Goal: Task Accomplishment & Management: Use online tool/utility

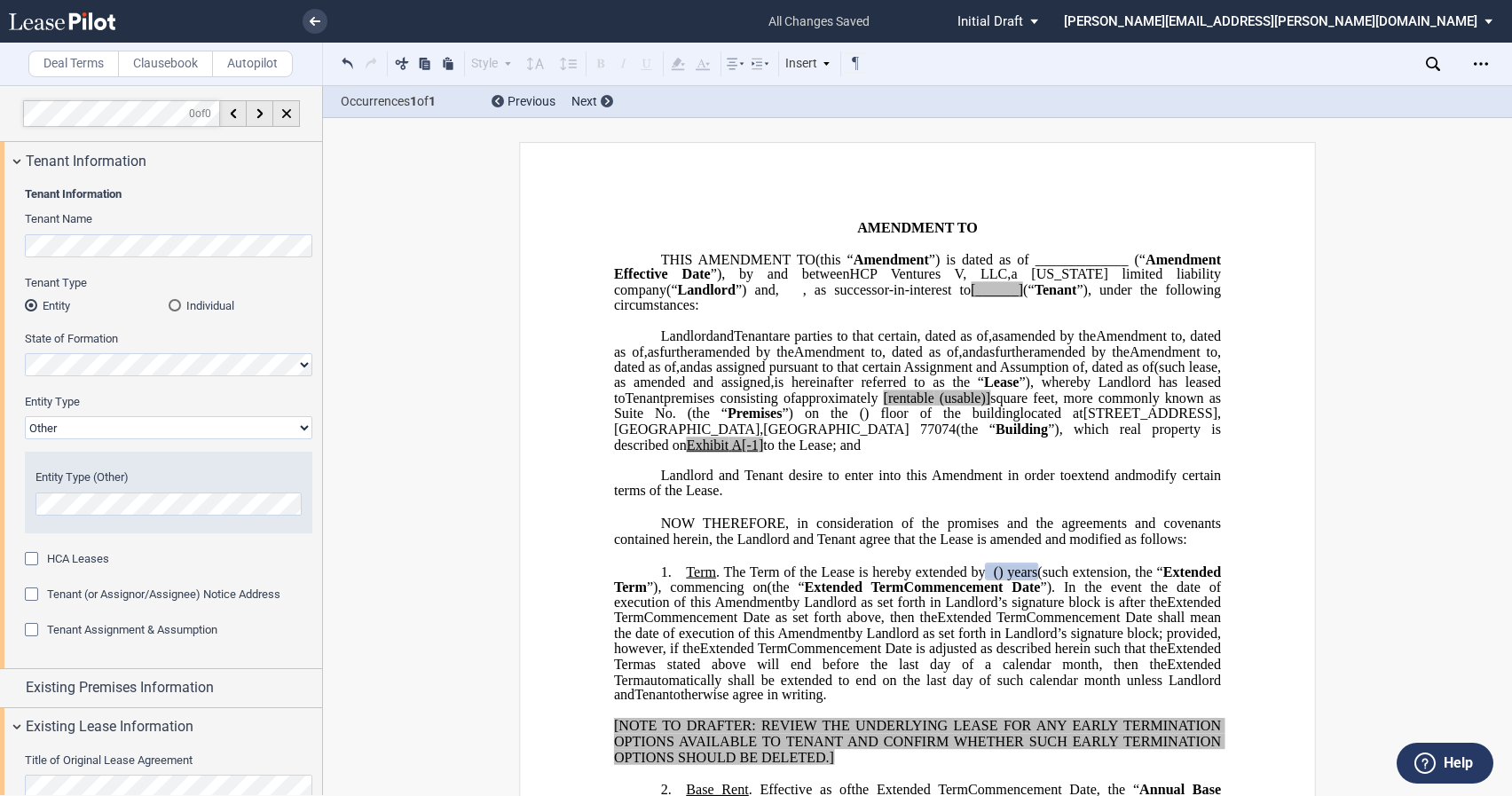
select select "landlord"
select select "number:5"
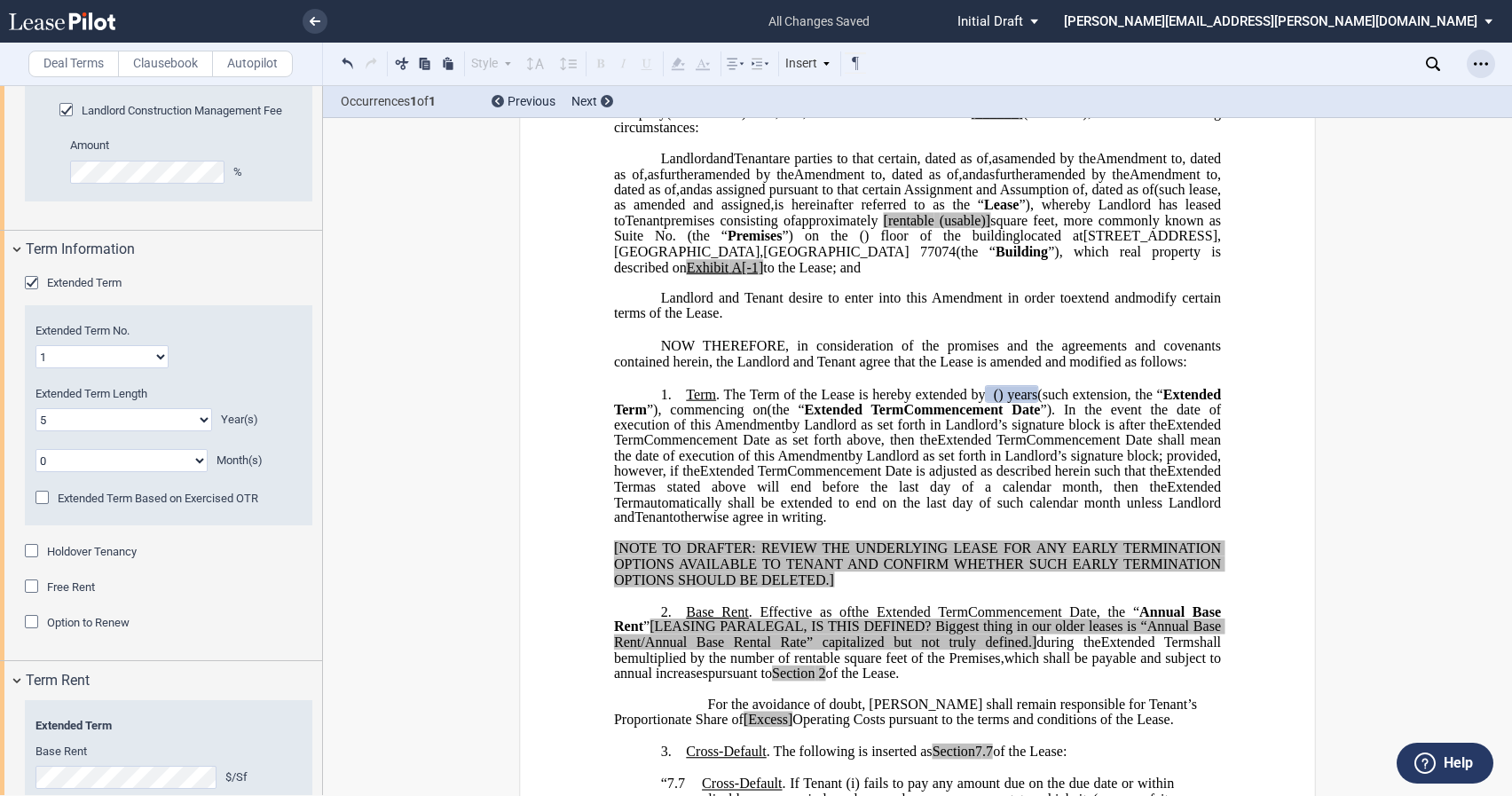
click at [1476, 68] on icon "Open Lease options menu" at bounding box center [1481, 64] width 14 height 14
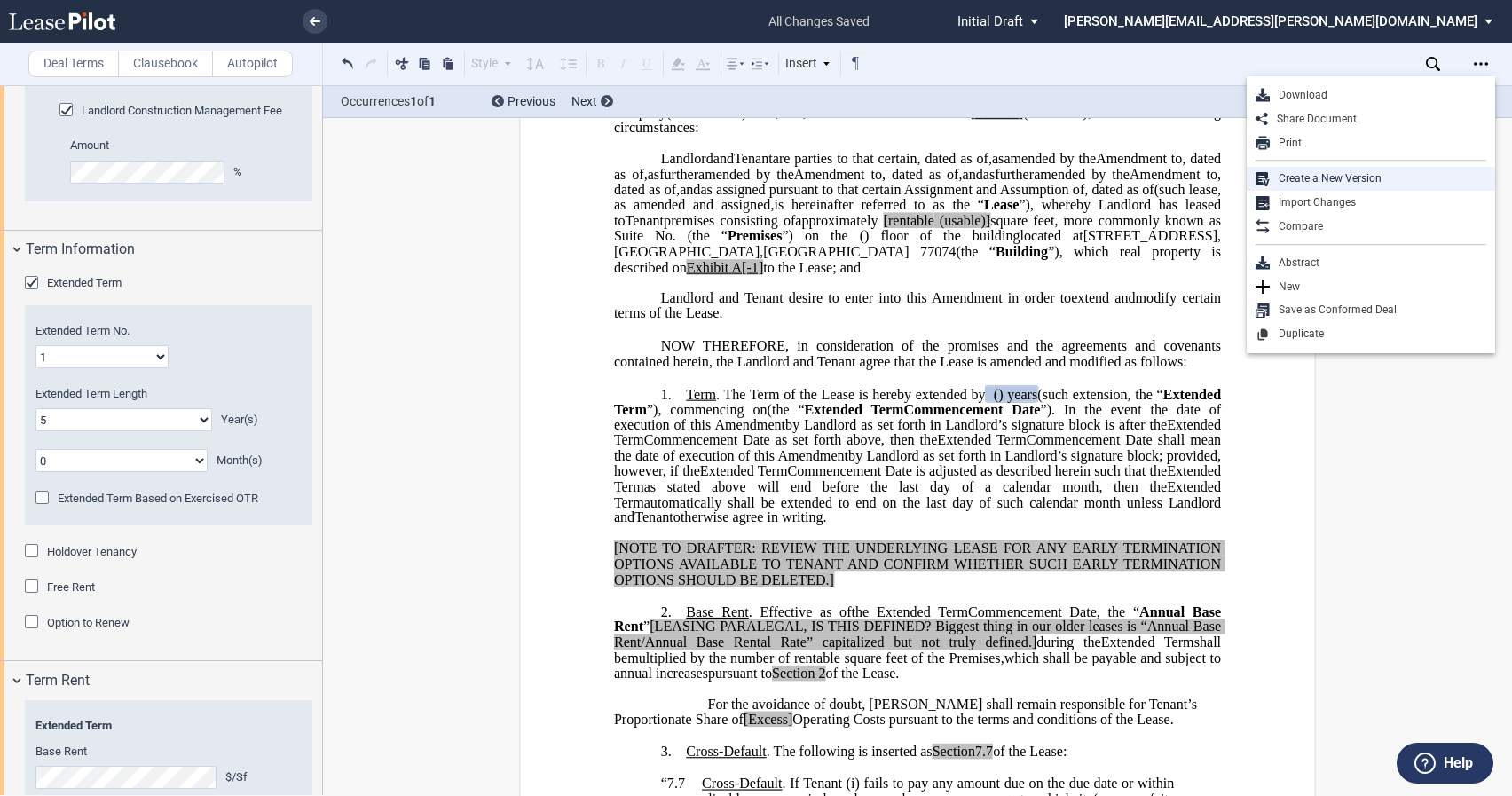
click at [1331, 183] on div "Create a New Version" at bounding box center [1377, 178] width 216 height 15
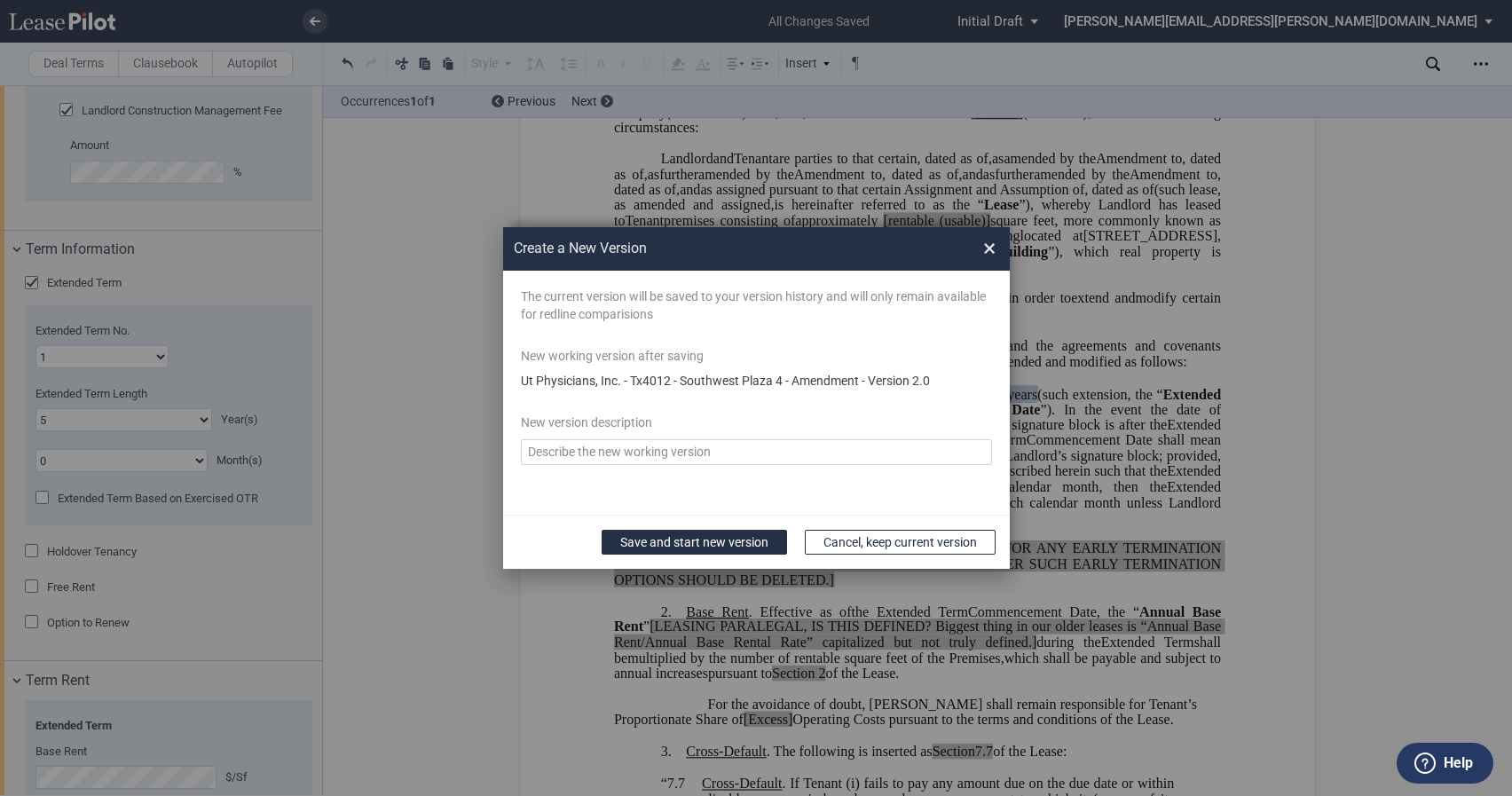
click at [983, 250] on span "×" at bounding box center [989, 248] width 13 height 29
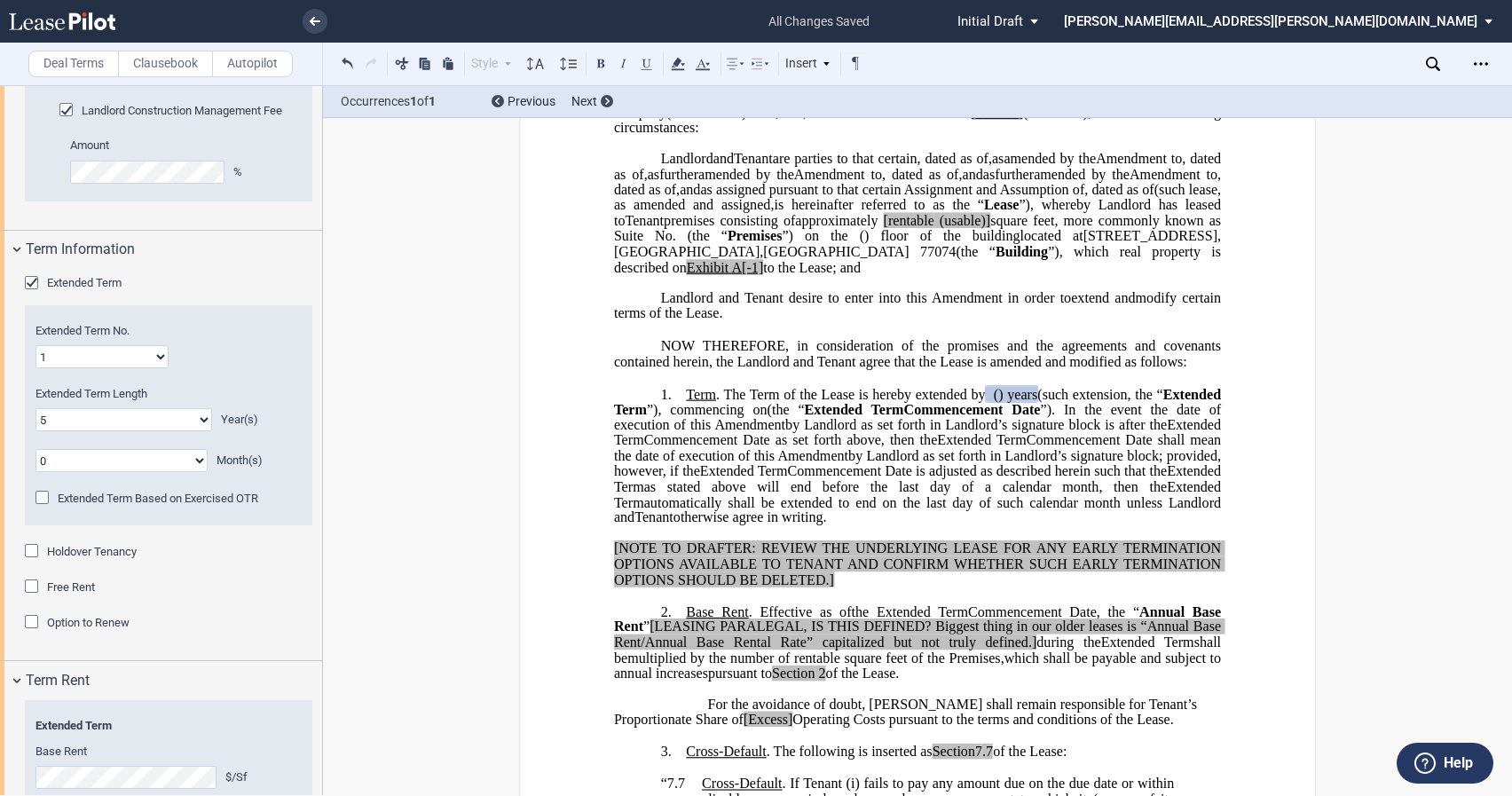
scroll to position [0, 0]
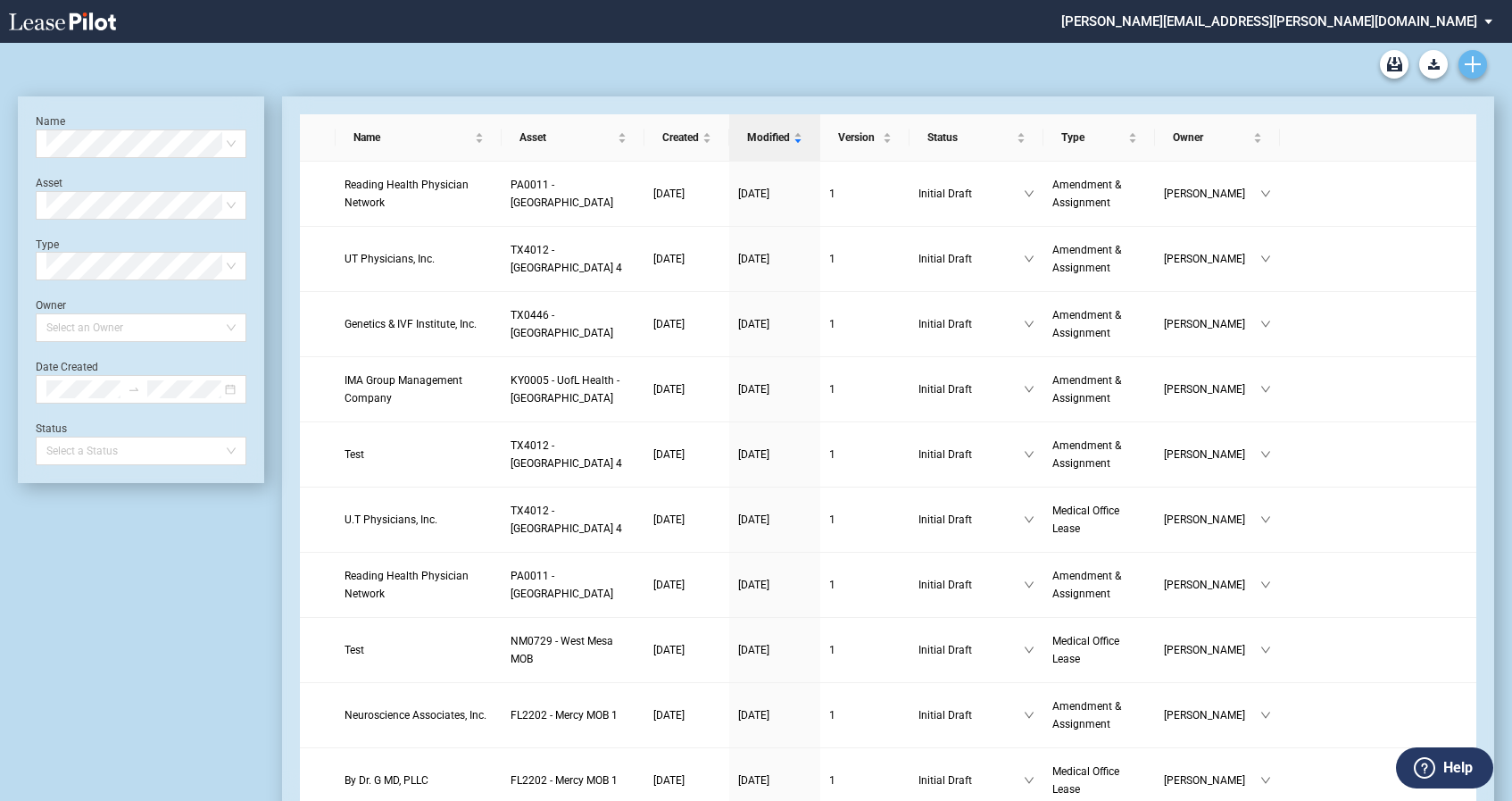
click at [1472, 66] on use "Create new document" at bounding box center [1472, 64] width 16 height 16
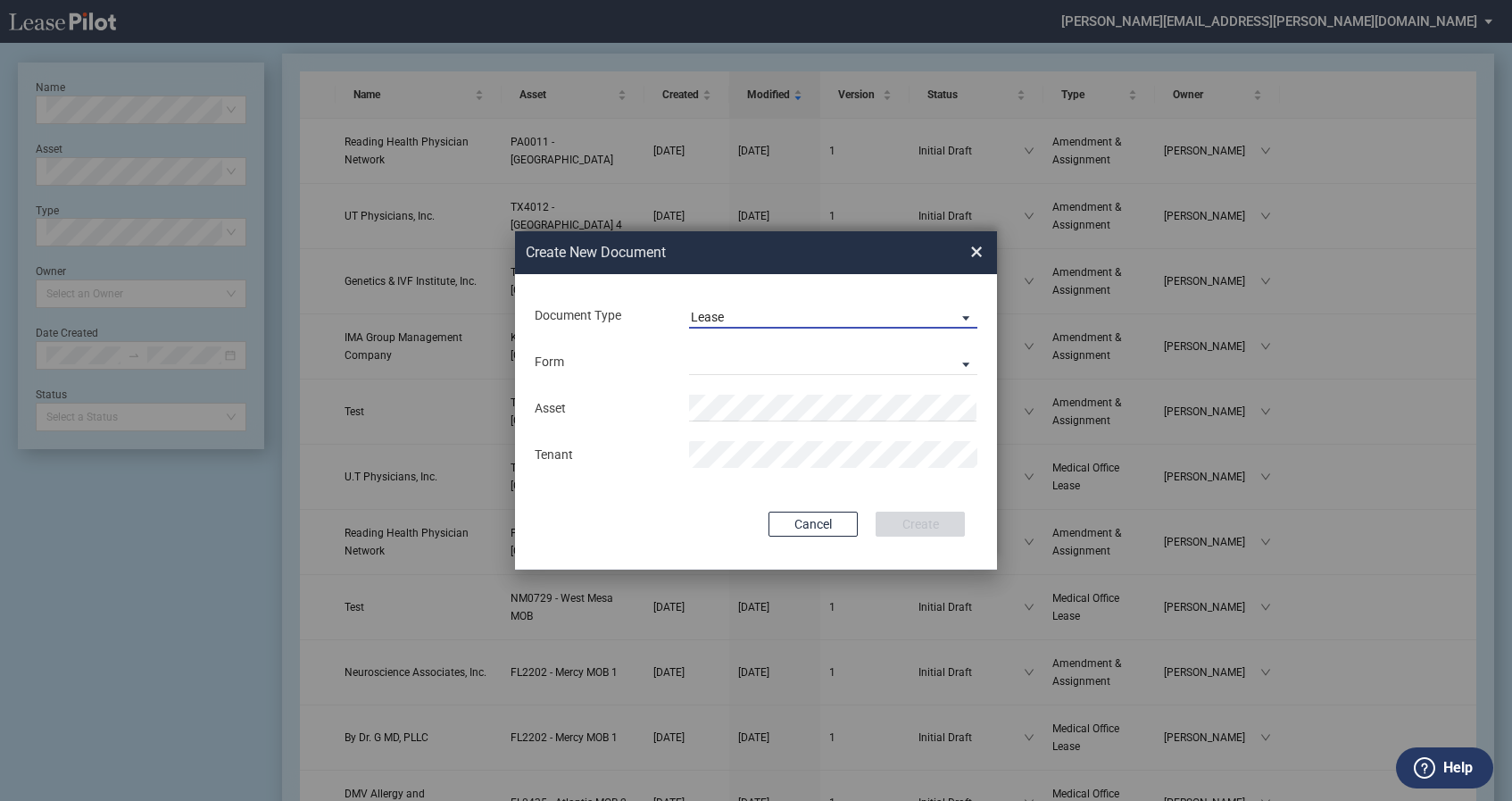
click at [801, 316] on span "Lease" at bounding box center [818, 318] width 256 height 18
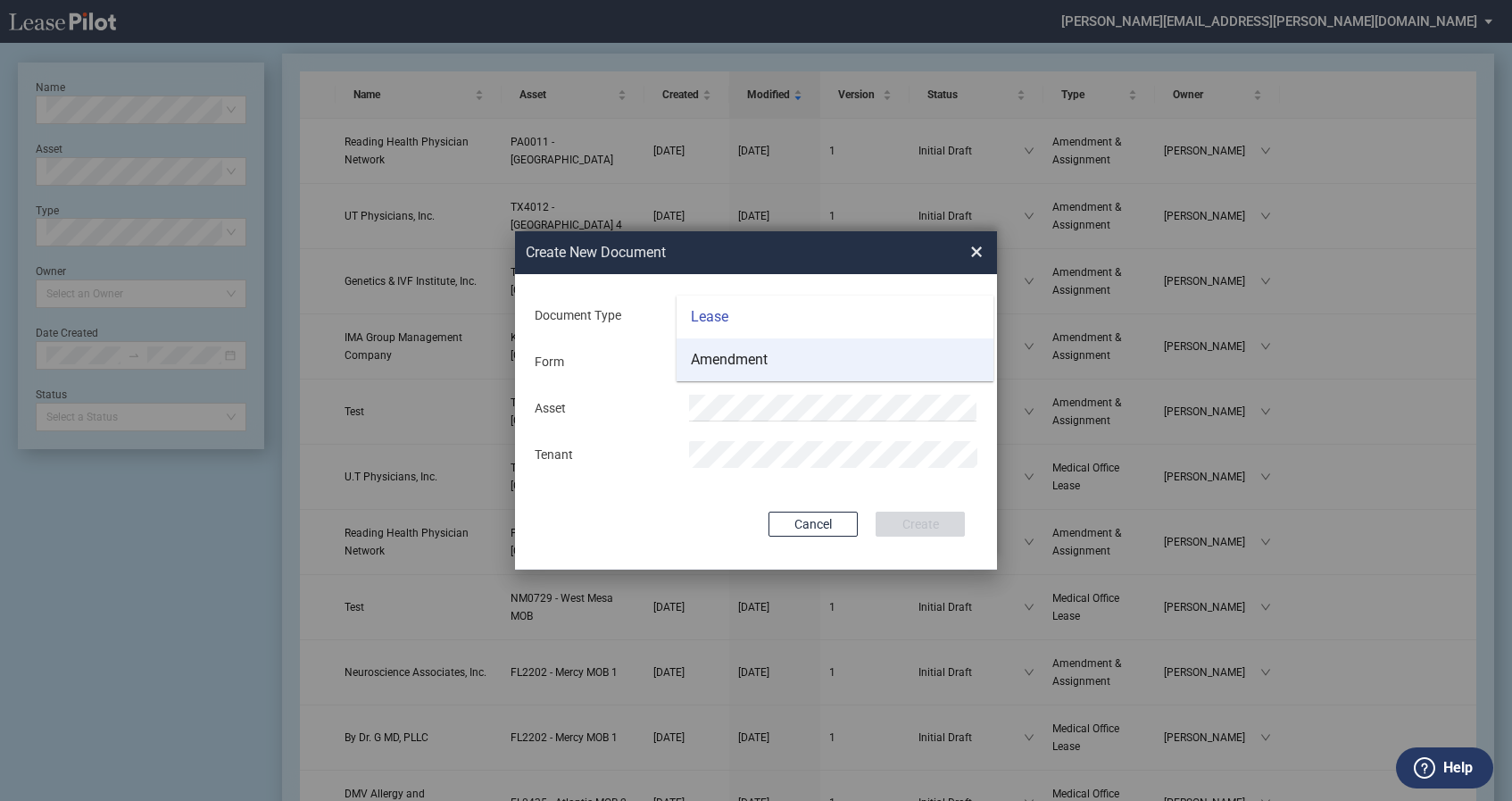
click at [782, 350] on md-option "Amendment" at bounding box center [834, 359] width 317 height 43
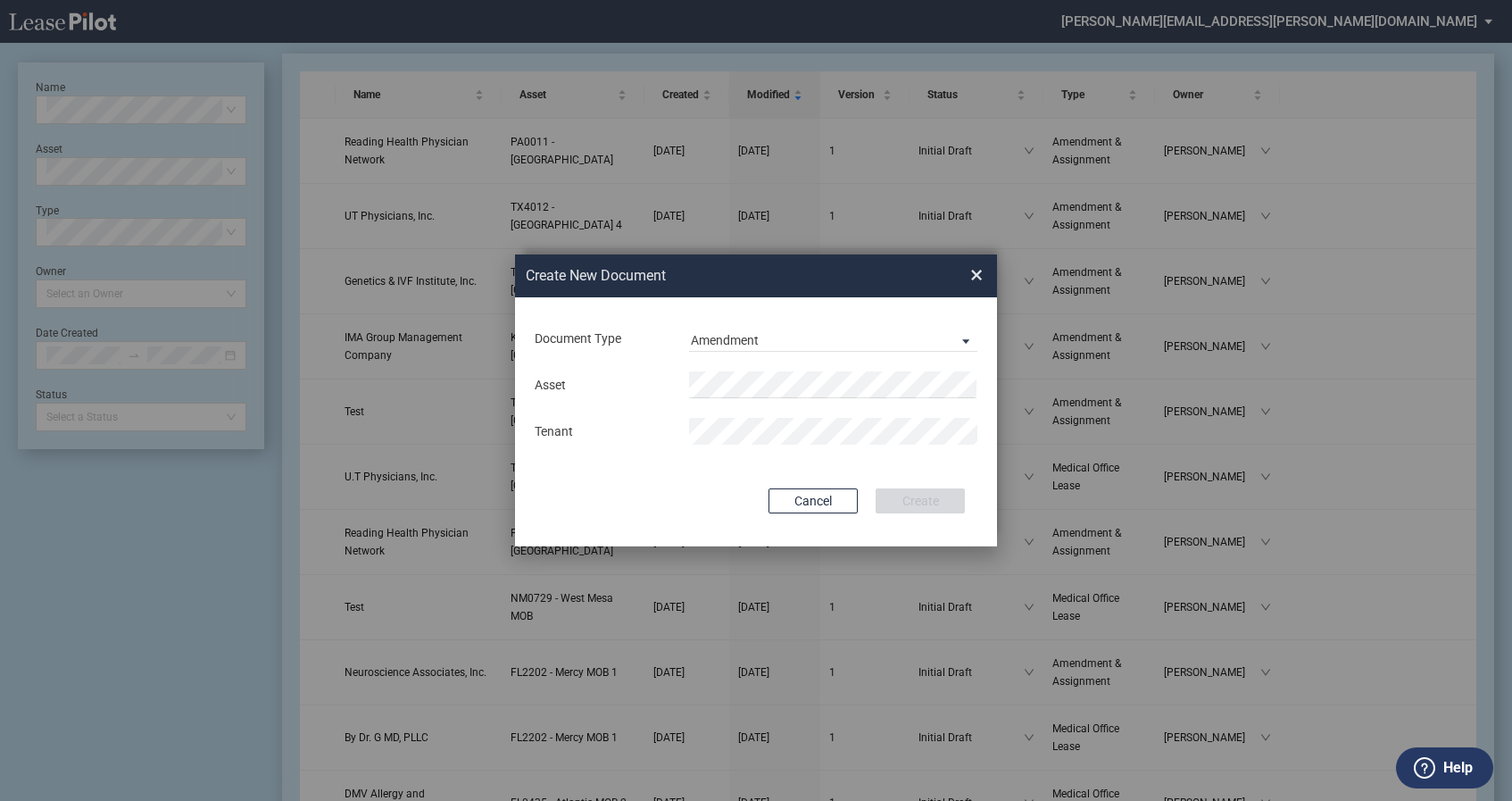
click at [634, 406] on div "Asset Tenant" at bounding box center [755, 408] width 446 height 93
click at [709, 415] on div "Asset Tenant" at bounding box center [755, 408] width 446 height 93
click at [788, 415] on span "TX 4012 - Southwest Plaza 4" at bounding box center [845, 420] width 286 height 14
click at [904, 502] on button "Create" at bounding box center [920, 500] width 89 height 25
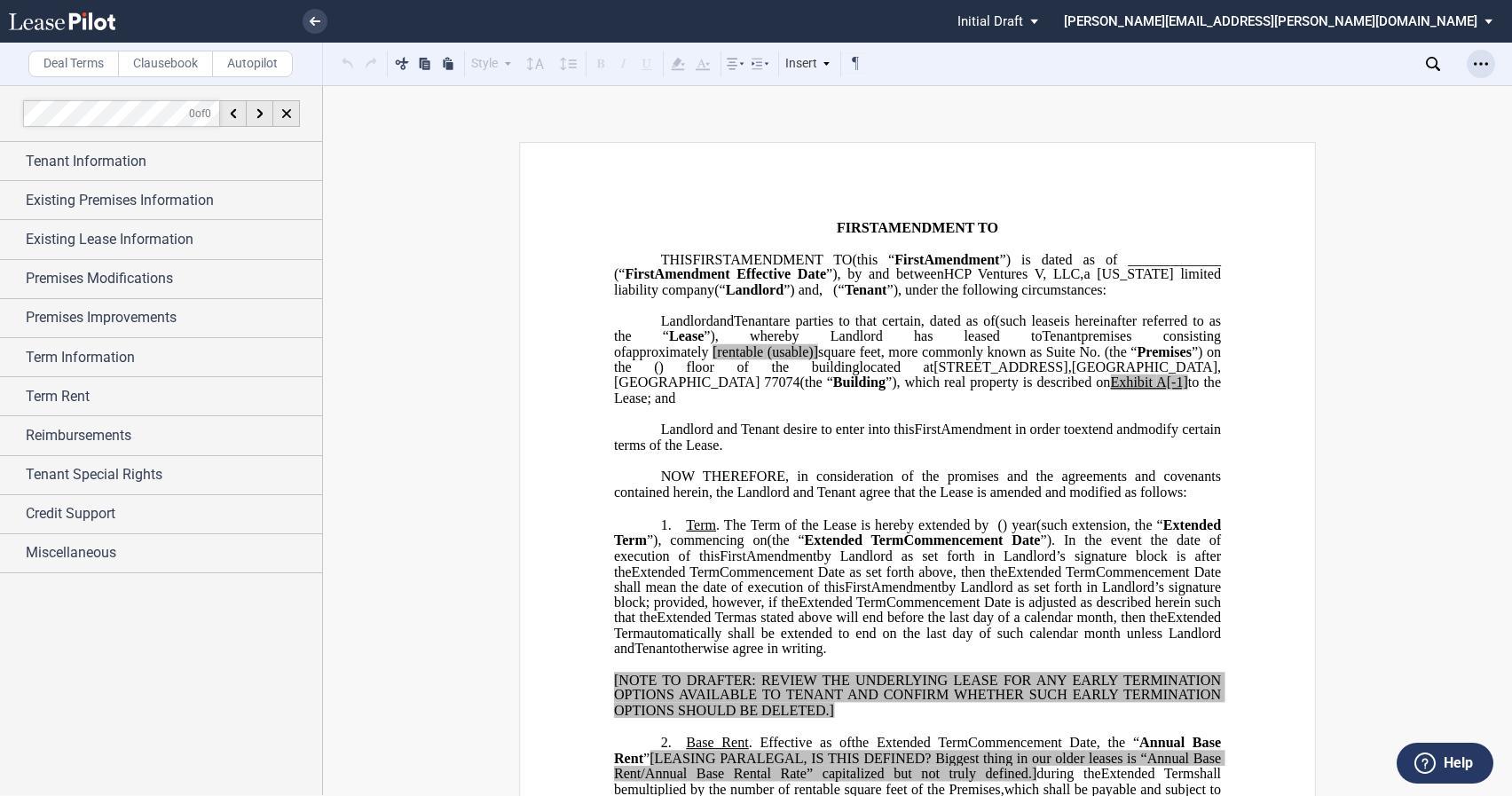
click at [1473, 60] on div "Open Lease options menu" at bounding box center [1481, 63] width 29 height 29
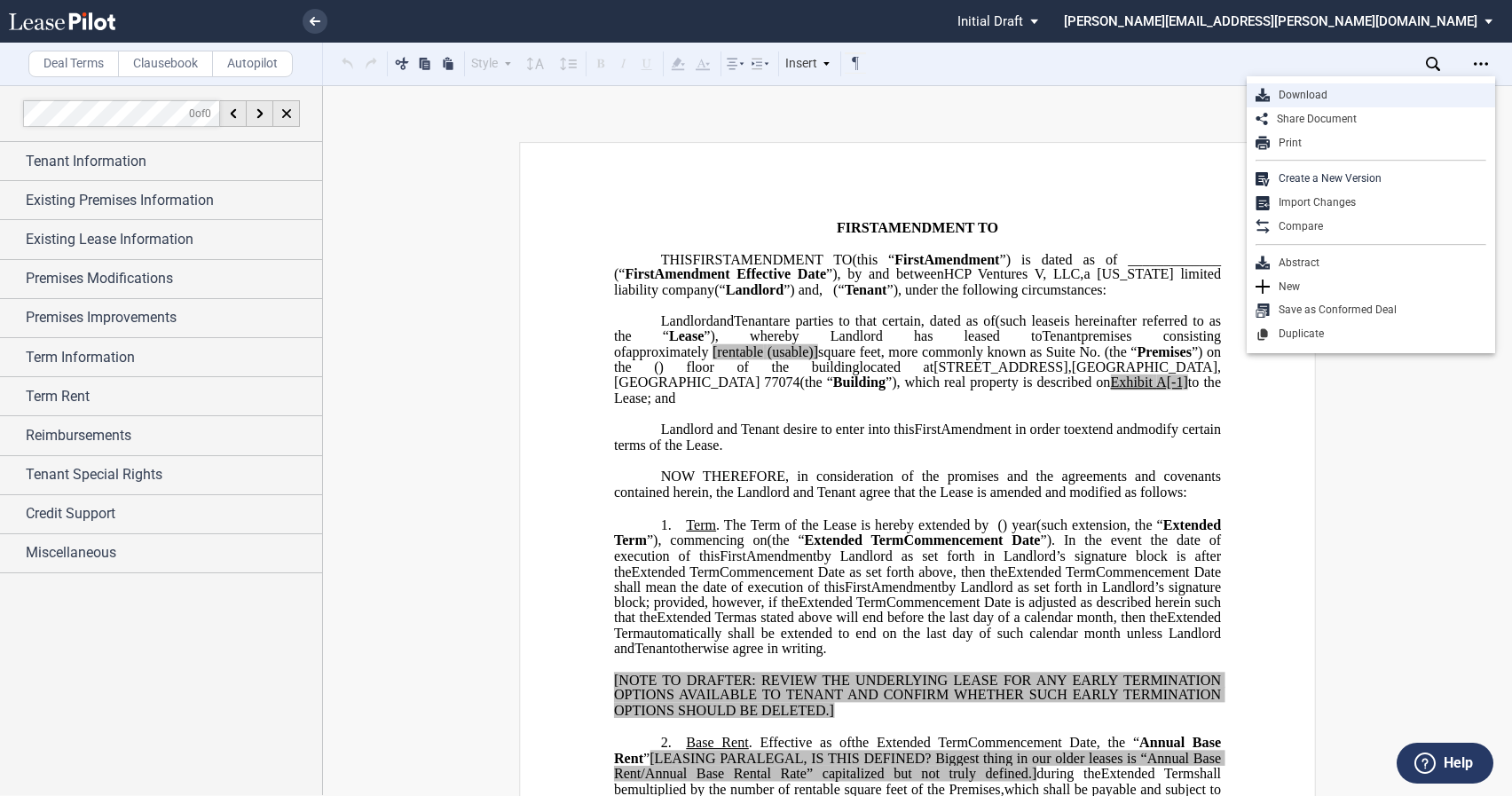
click at [1332, 95] on div "Download" at bounding box center [1377, 94] width 216 height 15
